Goal: Task Accomplishment & Management: Complete application form

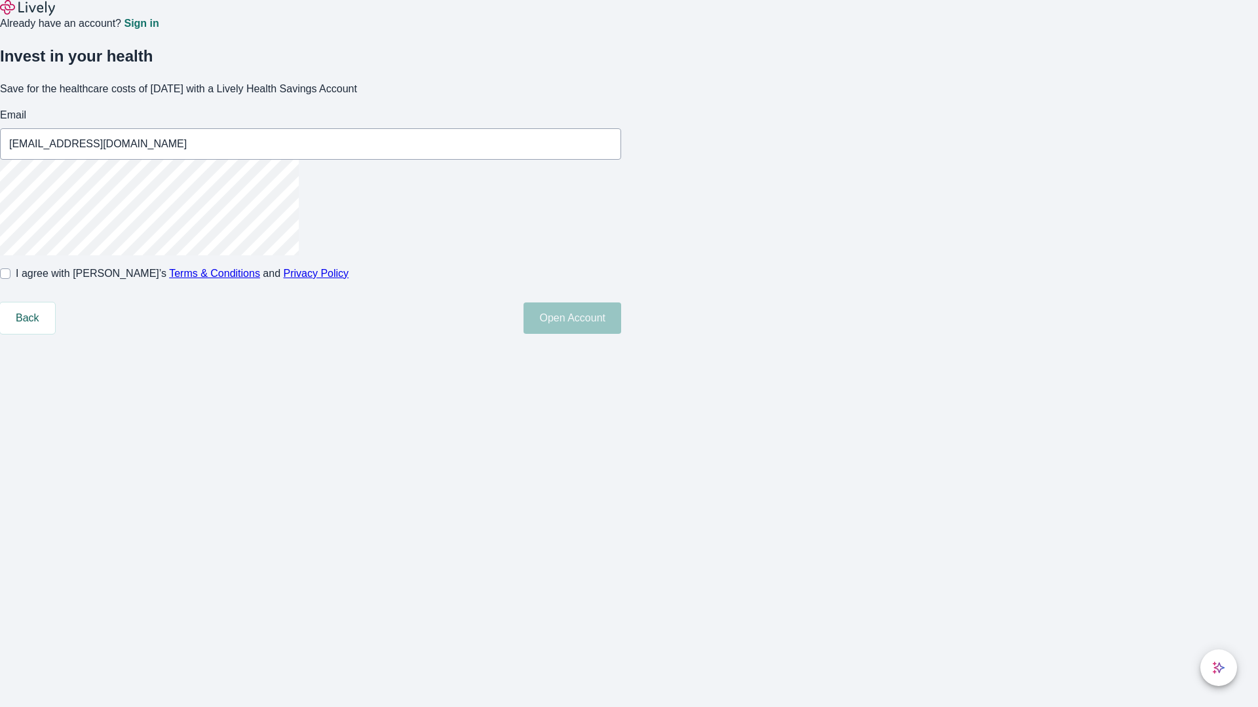
click at [10, 279] on input "I agree with Lively’s Terms & Conditions and Privacy Policy" at bounding box center [5, 274] width 10 height 10
checkbox input "true"
click at [621, 334] on button "Open Account" at bounding box center [572, 318] width 98 height 31
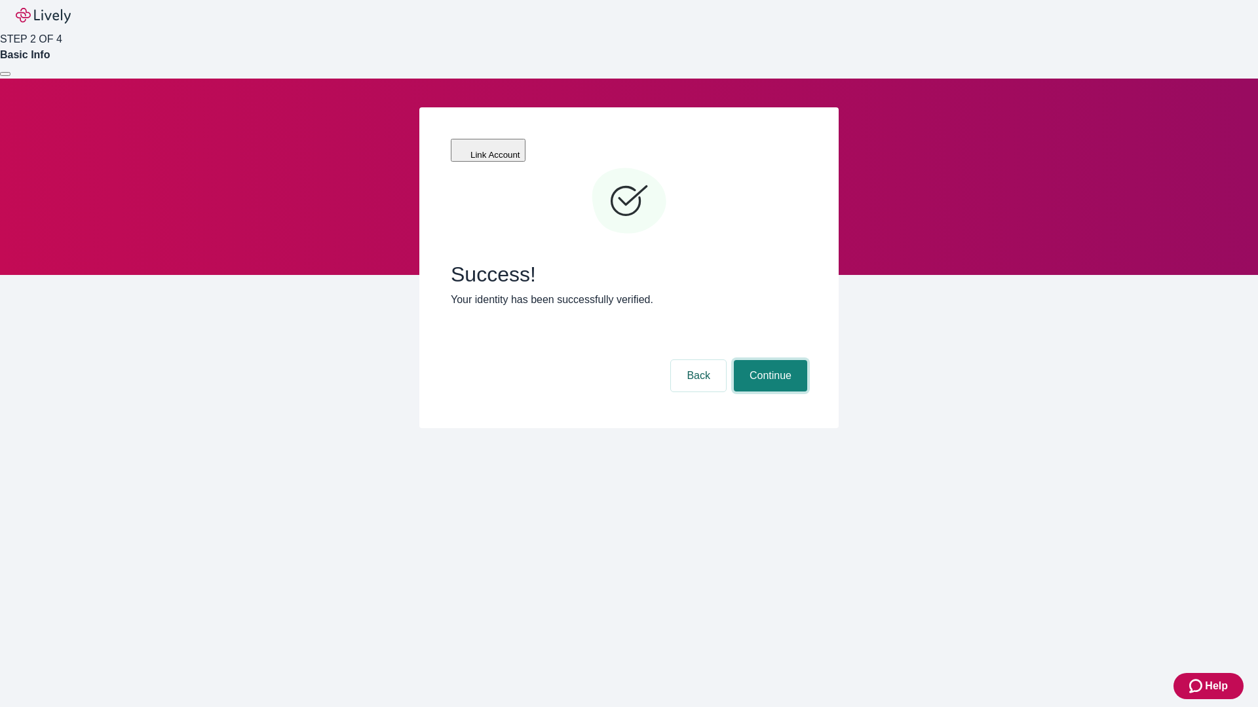
click at [768, 360] on button "Continue" at bounding box center [770, 375] width 73 height 31
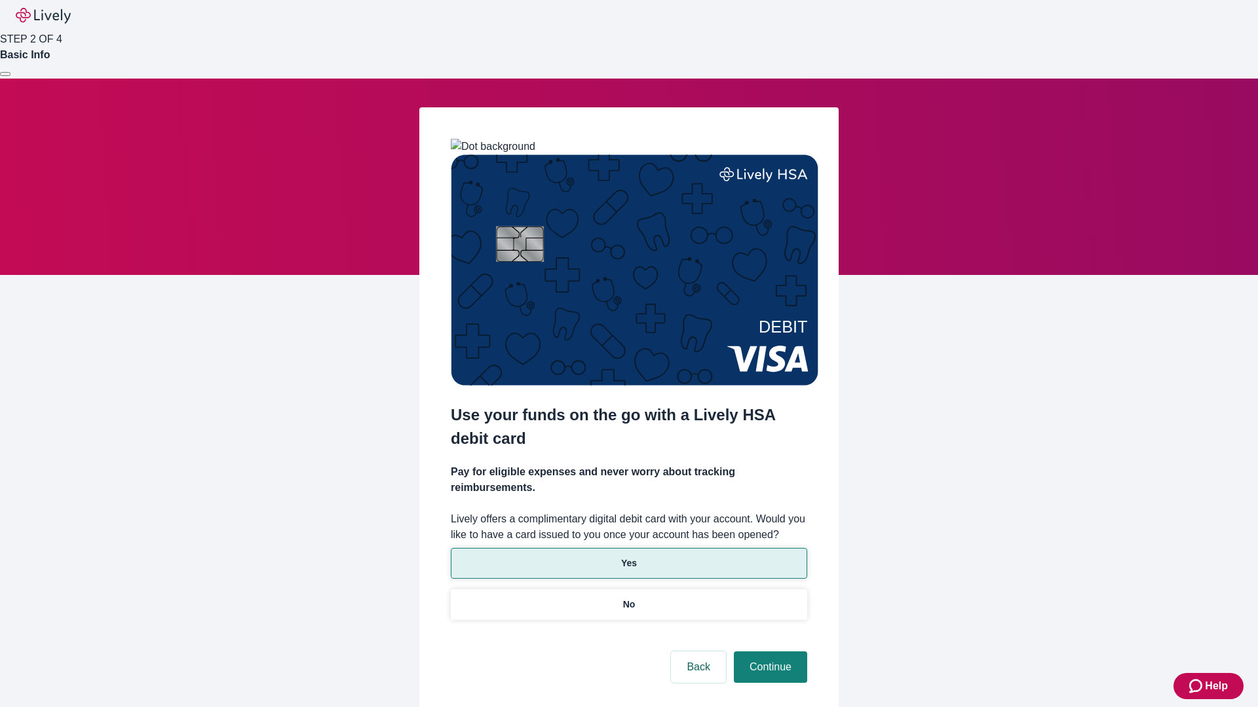
click at [628, 557] on p "Yes" at bounding box center [629, 564] width 16 height 14
click at [768, 652] on button "Continue" at bounding box center [770, 667] width 73 height 31
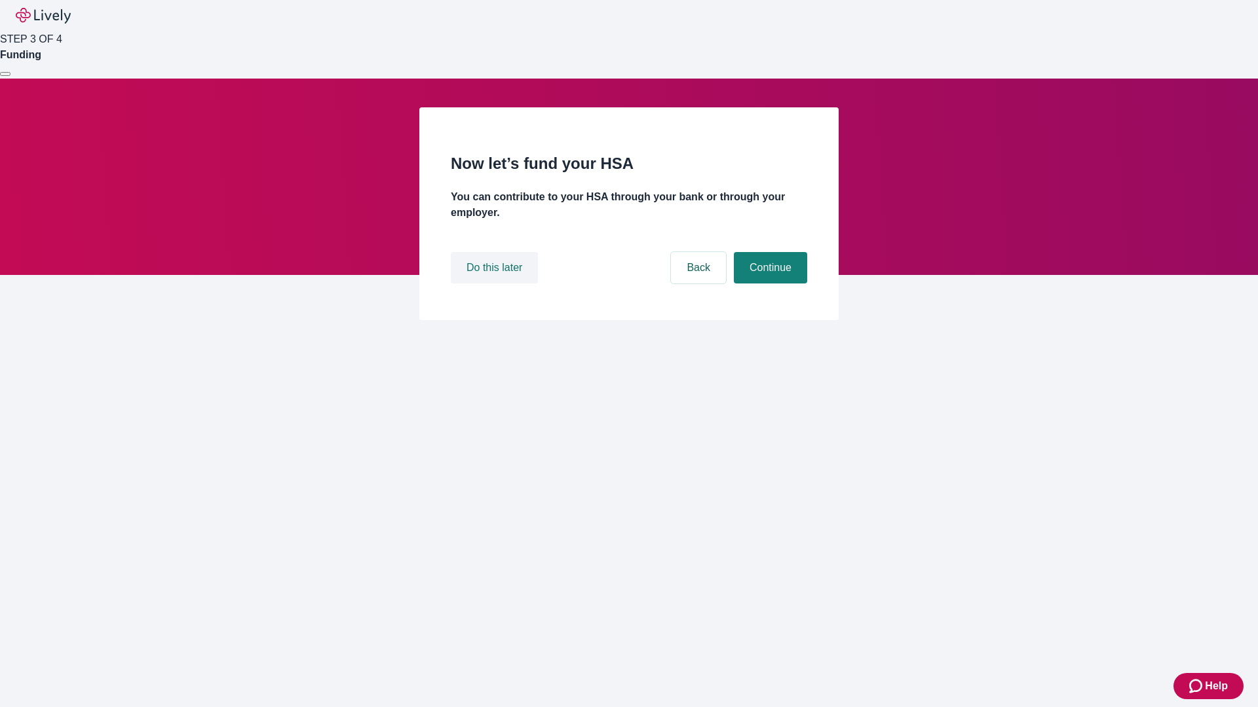
click at [496, 284] on button "Do this later" at bounding box center [494, 267] width 87 height 31
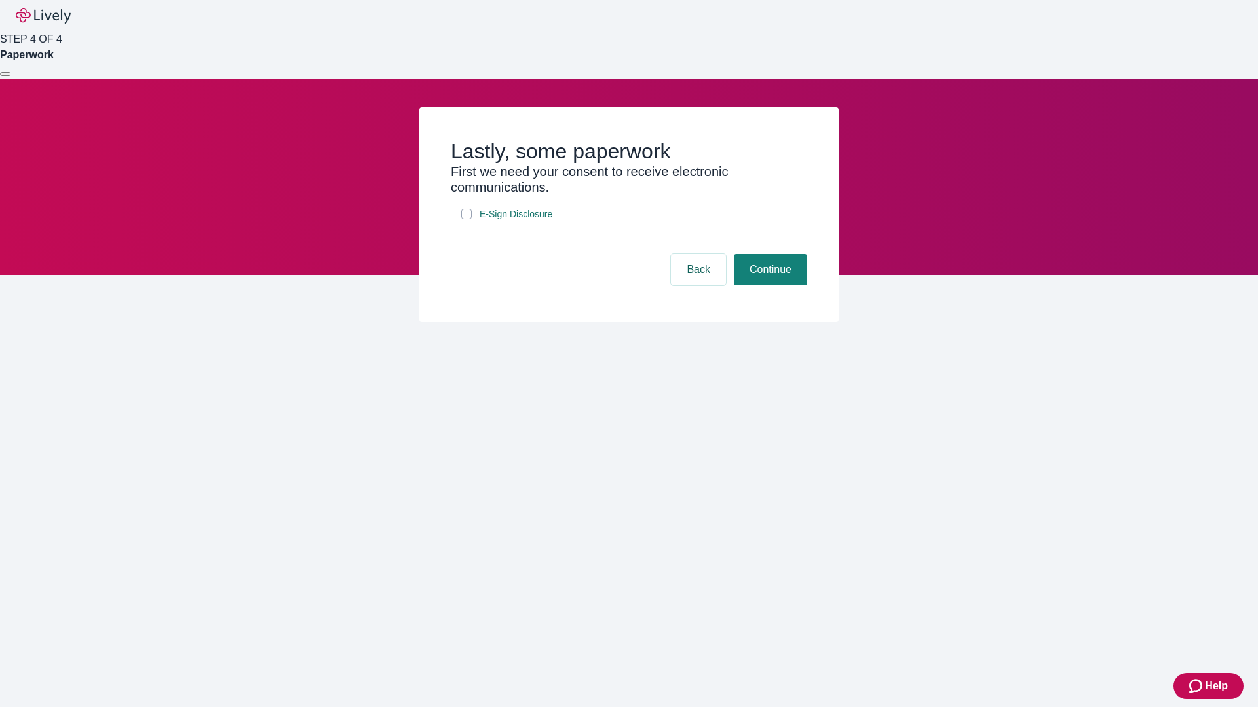
click at [466, 219] on input "E-Sign Disclosure" at bounding box center [466, 214] width 10 height 10
checkbox input "true"
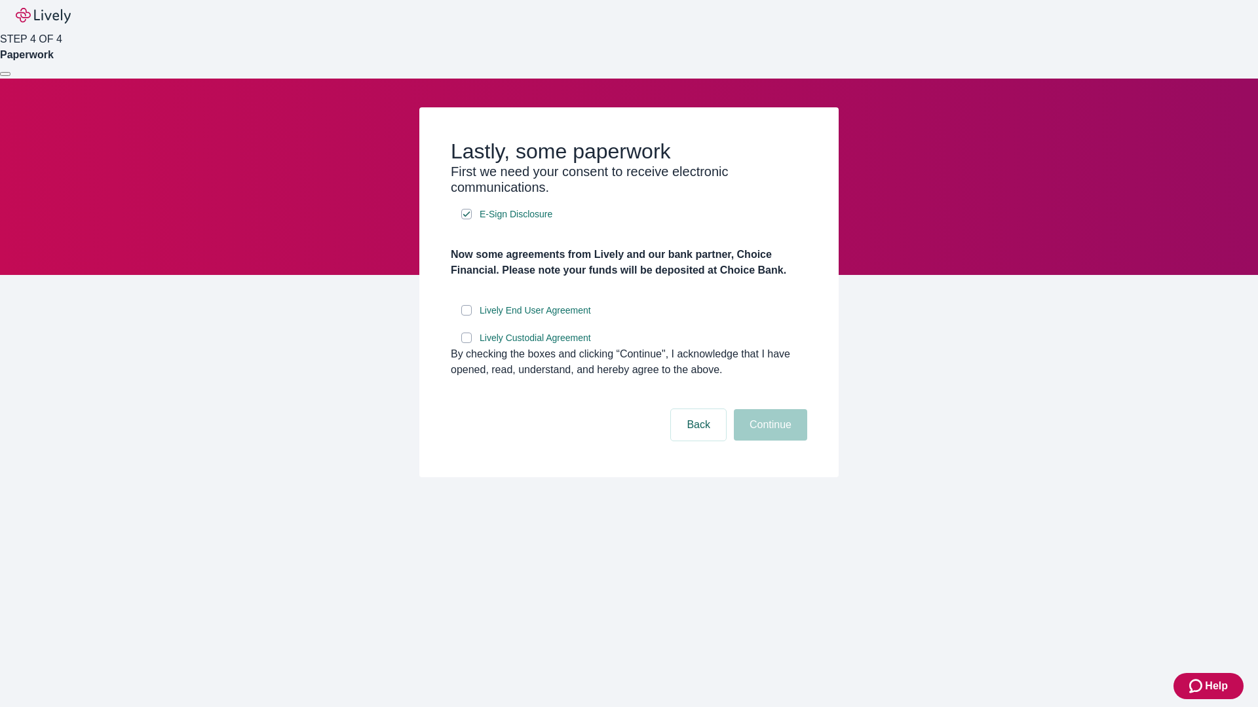
click at [466, 316] on input "Lively End User Agreement" at bounding box center [466, 310] width 10 height 10
checkbox input "true"
click at [466, 343] on input "Lively Custodial Agreement" at bounding box center [466, 338] width 10 height 10
checkbox input "true"
click at [768, 441] on button "Continue" at bounding box center [770, 424] width 73 height 31
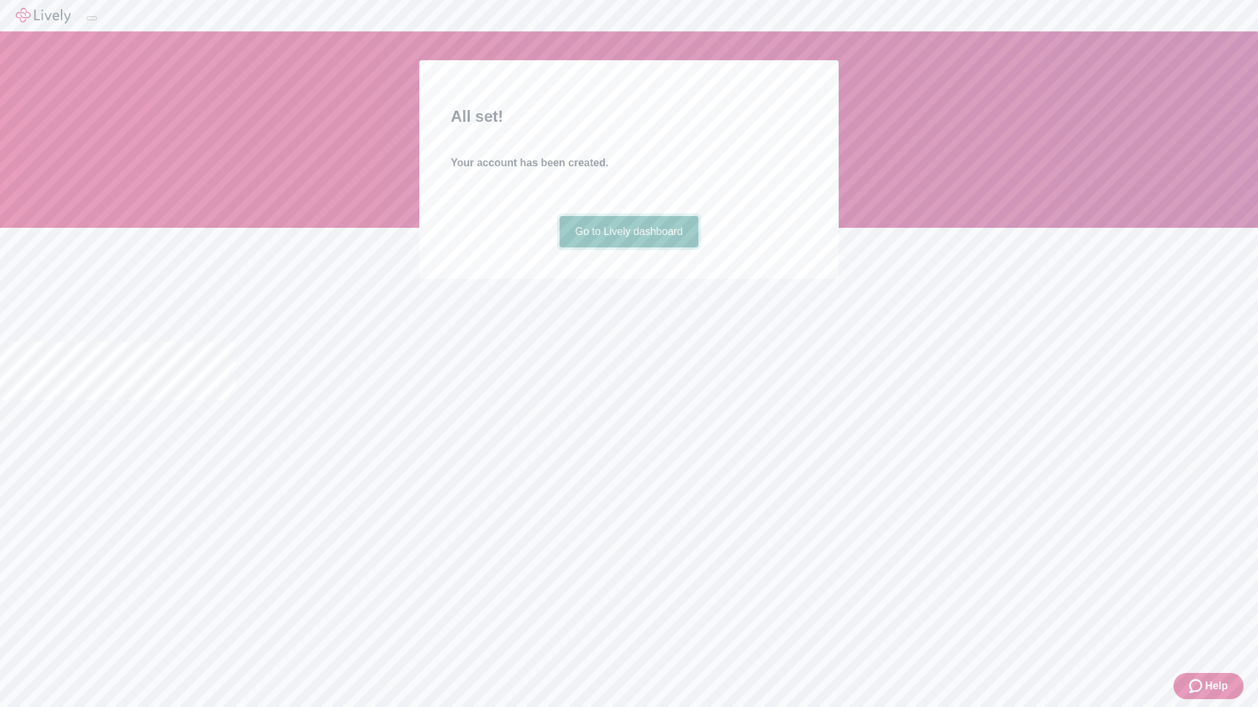
click at [628, 248] on link "Go to Lively dashboard" at bounding box center [629, 231] width 140 height 31
